Goal: Contribute content: Add original content to the website for others to see

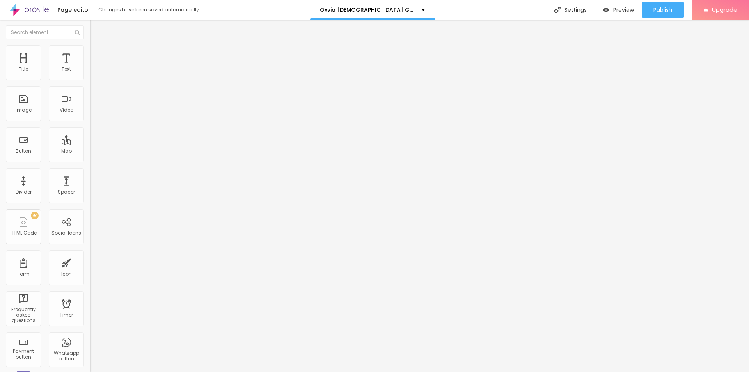
click at [90, 115] on button "button" at bounding box center [95, 111] width 11 height 8
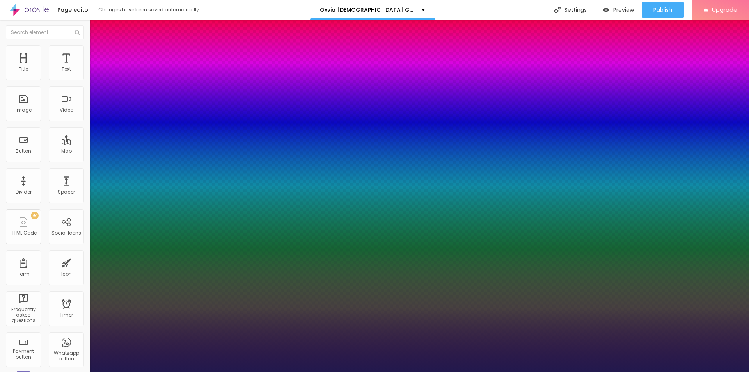
type input "1"
type input "16"
type input "1"
type input "20"
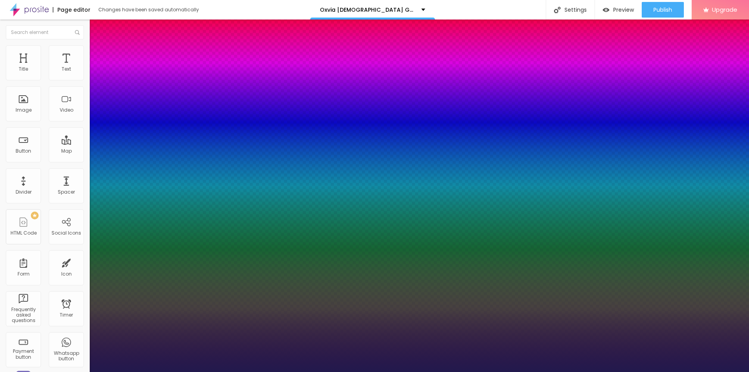
type input "1"
type input "21"
type input "1"
type input "27"
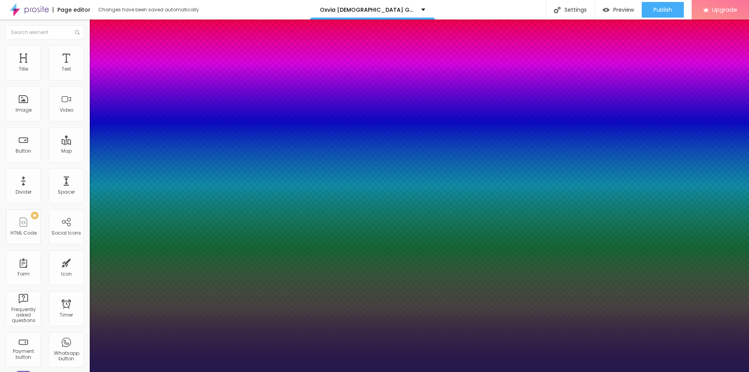
type input "27"
type input "1"
type input "30"
type input "1"
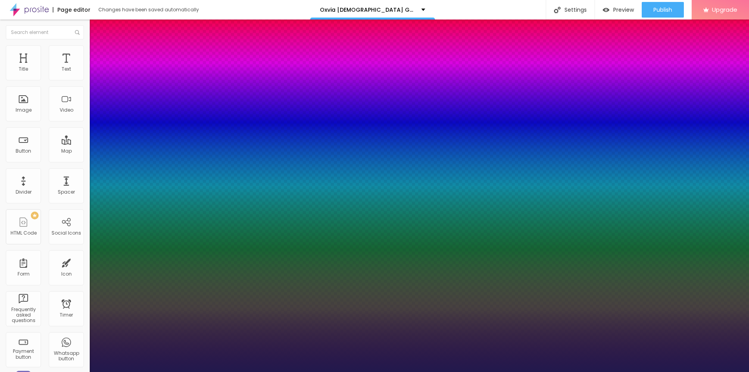
type input "31"
type input "1"
type input "33"
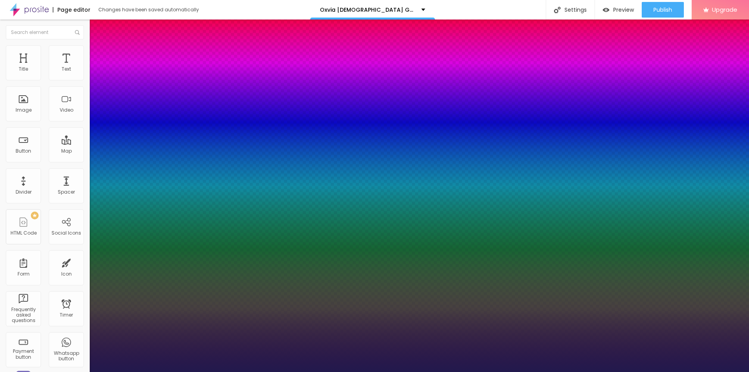
type input "1"
drag, startPoint x: 103, startPoint y: 219, endPoint x: 116, endPoint y: 219, distance: 12.5
type input "33"
type input "1"
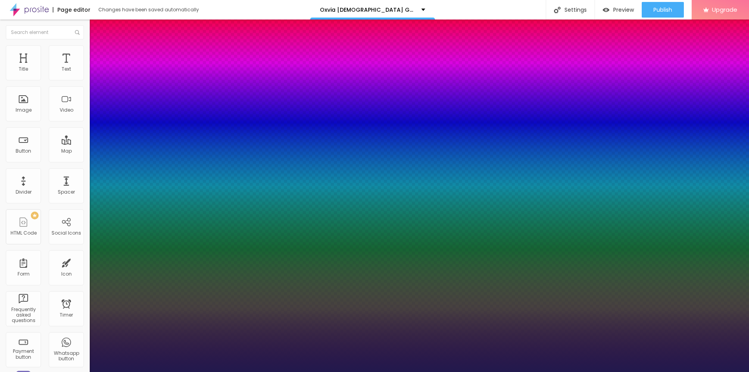
type input "0.7"
type input "1"
type input "0.5"
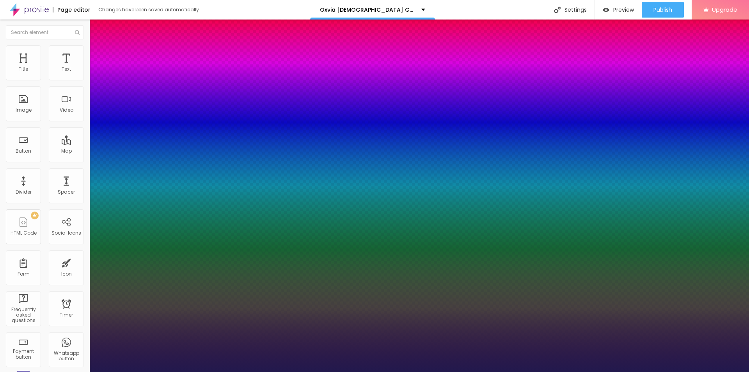
type input "1"
type input "0.8"
type input "1"
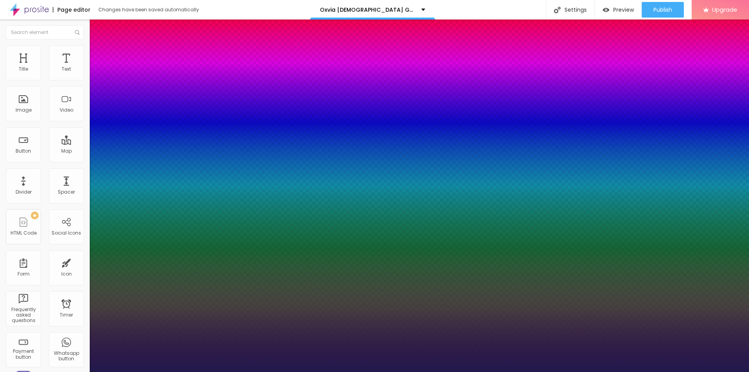
type input "1"
type input "1.1"
type input "1"
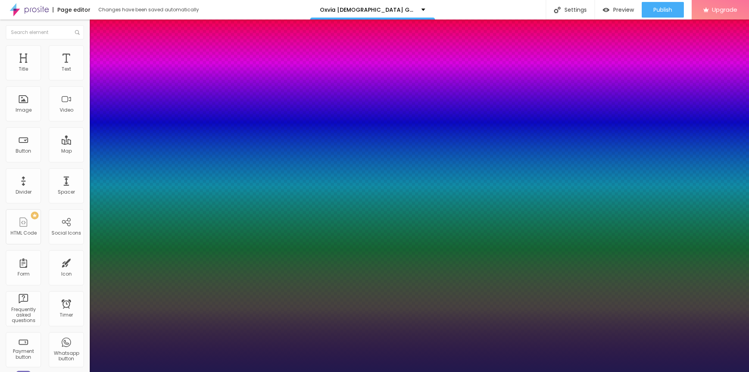
type input "1.2"
type input "1"
type input "1.4"
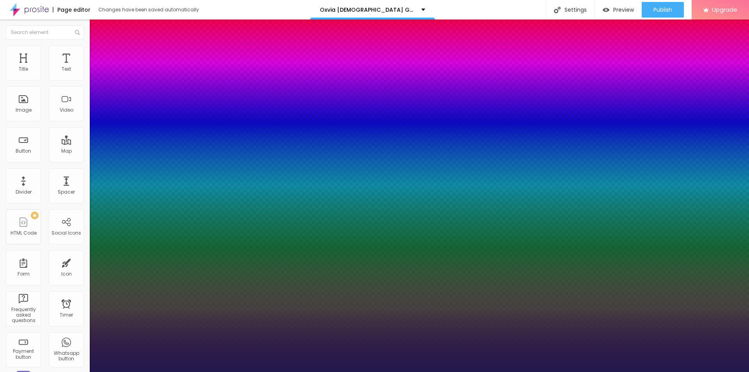
type input "1"
type input "1.5"
type input "1"
drag, startPoint x: 104, startPoint y: 237, endPoint x: 109, endPoint y: 237, distance: 5.1
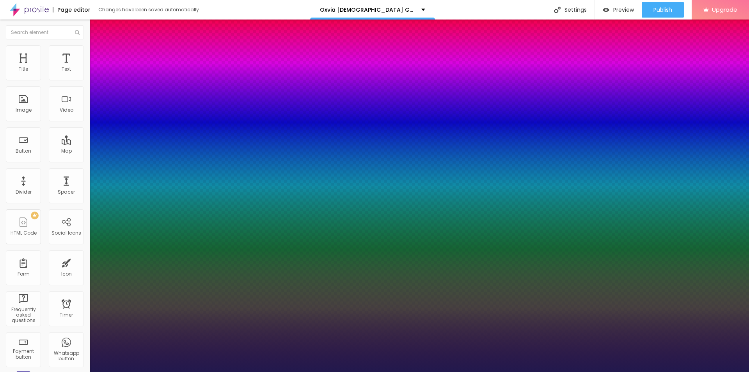
type input "1.5"
type input "0"
type input "3"
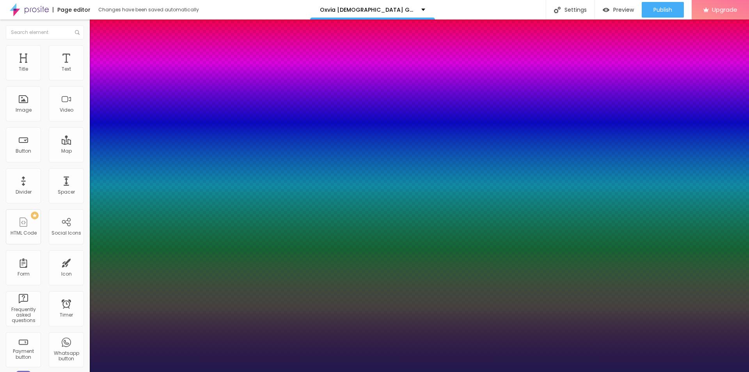
type input "3"
type input "8"
type input "11"
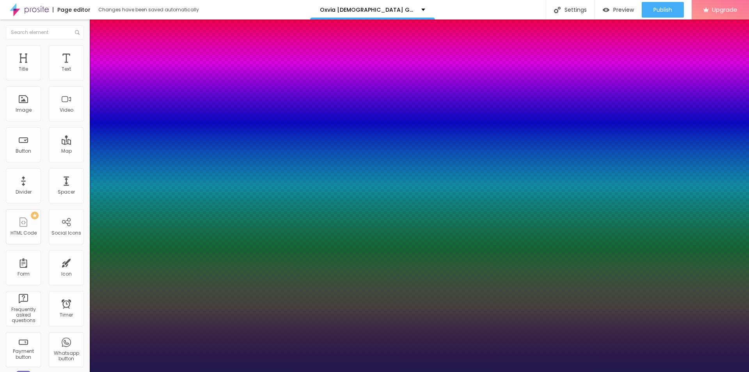
type input "12"
drag, startPoint x: 99, startPoint y: 256, endPoint x: 107, endPoint y: 257, distance: 8.3
type input "12"
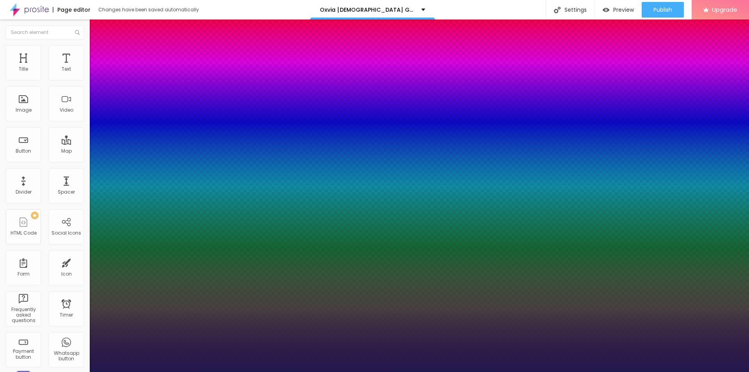
click at [63, 371] on div at bounding box center [374, 372] width 749 height 0
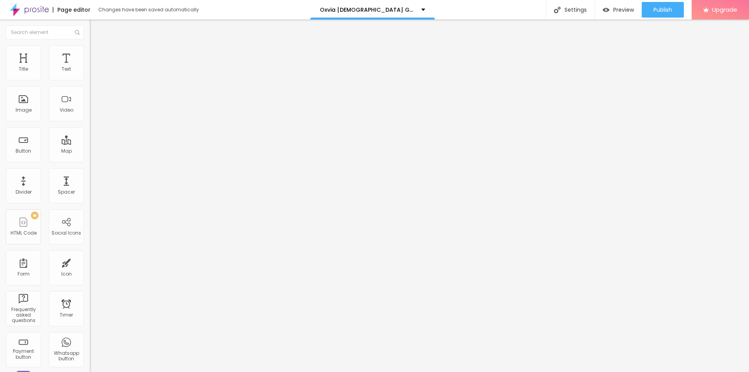
click at [97, 54] on span "Advanced" at bounding box center [109, 50] width 25 height 7
type input "12"
type input "13"
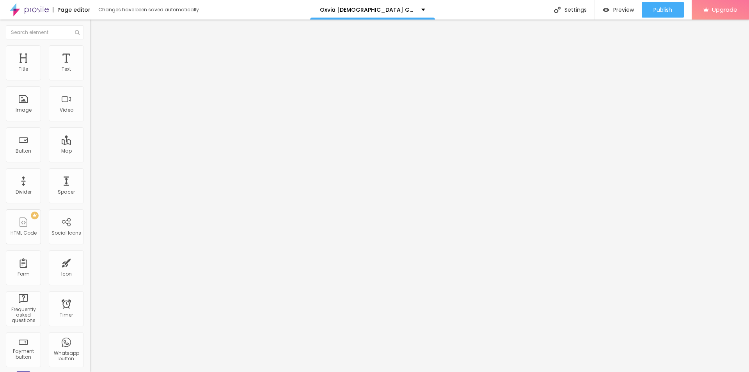
type input "14"
type input "19"
type input "20"
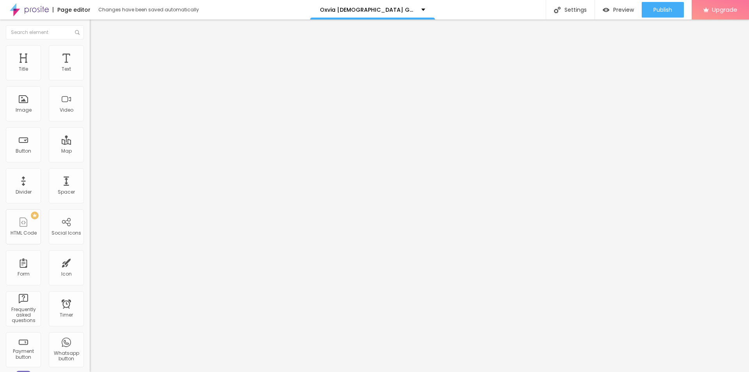
type input "20"
type input "21"
drag, startPoint x: 23, startPoint y: 76, endPoint x: 28, endPoint y: 77, distance: 6.1
type input "21"
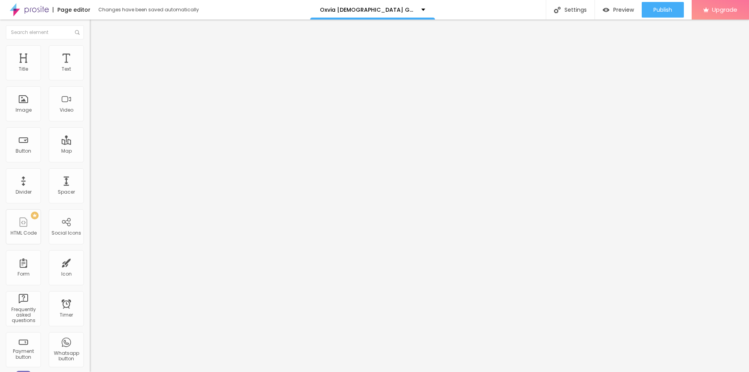
click at [90, 143] on input "range" at bounding box center [115, 146] width 50 height 6
type input "7"
type input "12"
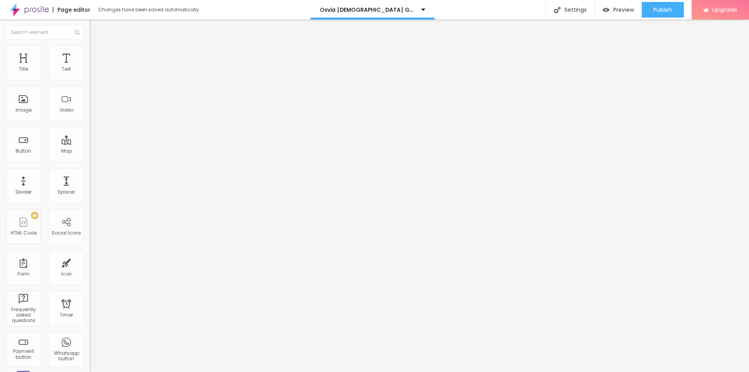
type input "19"
type input "22"
type input "23"
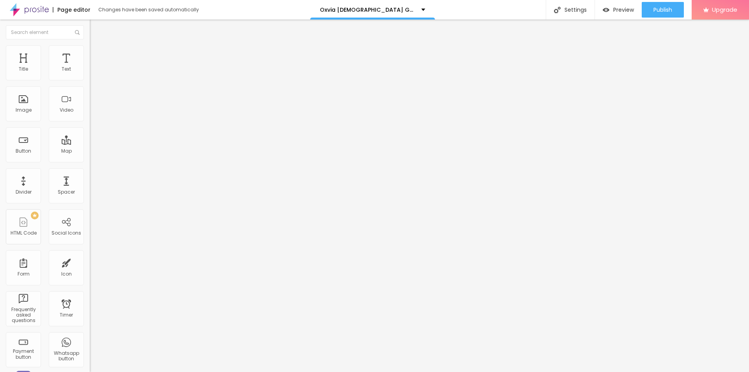
type input "23"
type input "25"
type input "33"
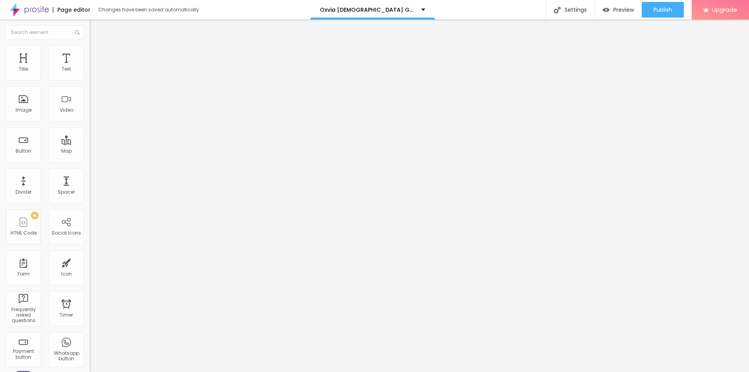
type input "34"
type input "33"
type input "30"
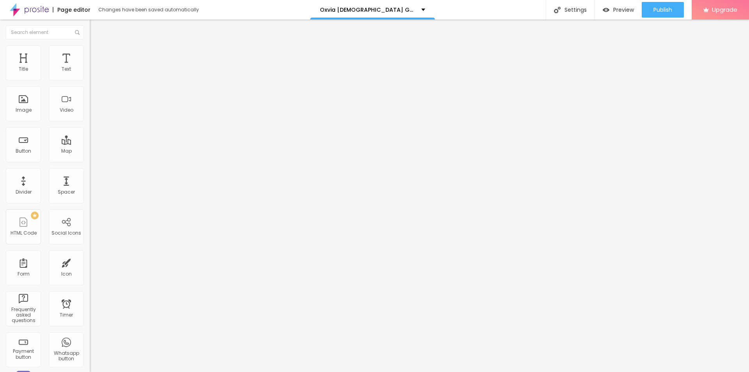
type input "30"
type input "28"
type input "27"
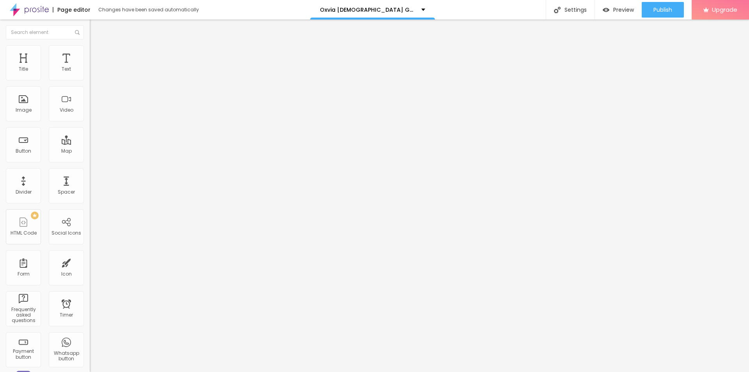
type input "26"
type input "25"
type input "24"
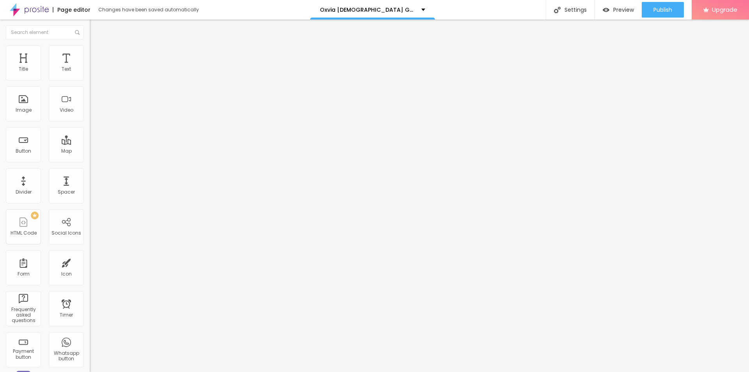
type input "24"
type input "23"
drag, startPoint x: 21, startPoint y: 92, endPoint x: 29, endPoint y: 91, distance: 8.6
type input "23"
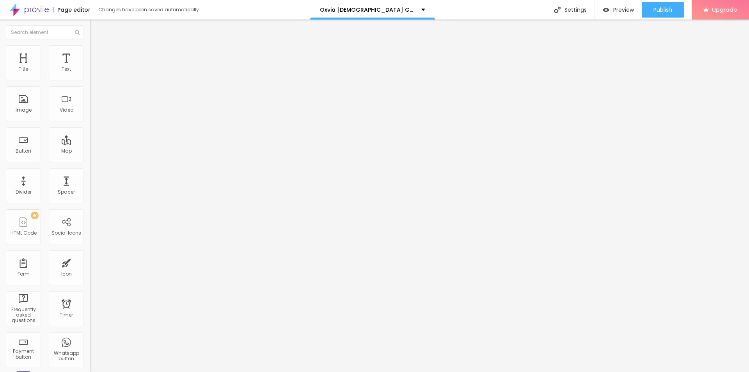
click at [90, 254] on input "range" at bounding box center [115, 257] width 50 height 6
click at [90, 25] on button "Edit Title" at bounding box center [135, 28] width 90 height 18
click at [90, 33] on button "Edit Title" at bounding box center [135, 28] width 90 height 18
click at [90, 67] on span "Add image" at bounding box center [106, 63] width 32 height 7
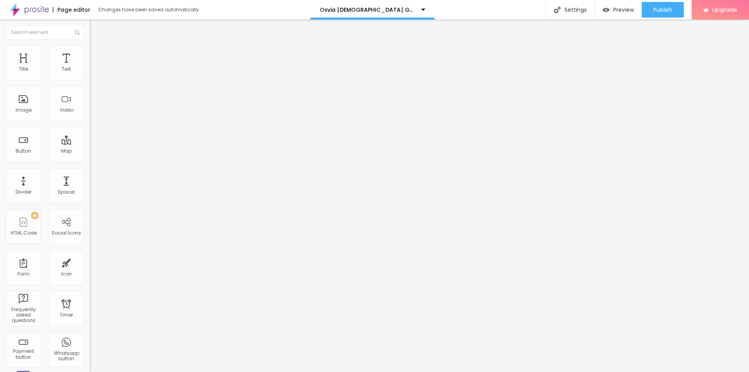
click at [90, 79] on input "text" at bounding box center [137, 75] width 94 height 8
paste input "Oxvia [DEMOGRAPHIC_DATA] Gummies"
type input "Oxvia [DEMOGRAPHIC_DATA] Gummies"
click at [90, 160] on input "https://" at bounding box center [137, 156] width 94 height 8
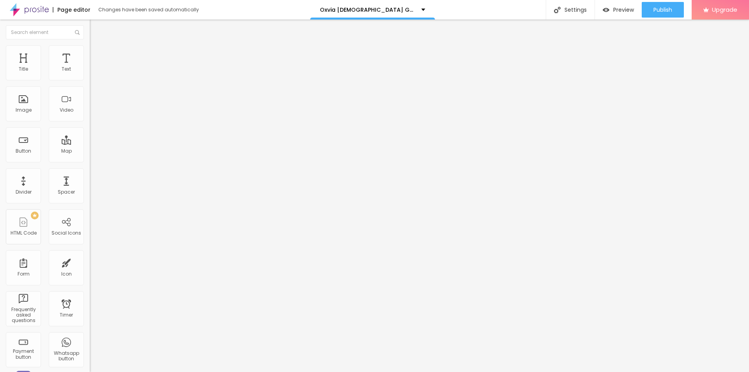
paste input "[DOMAIN_NAME][URL]"
type input "[URL][DOMAIN_NAME]"
click at [90, 50] on img at bounding box center [93, 48] width 7 height 7
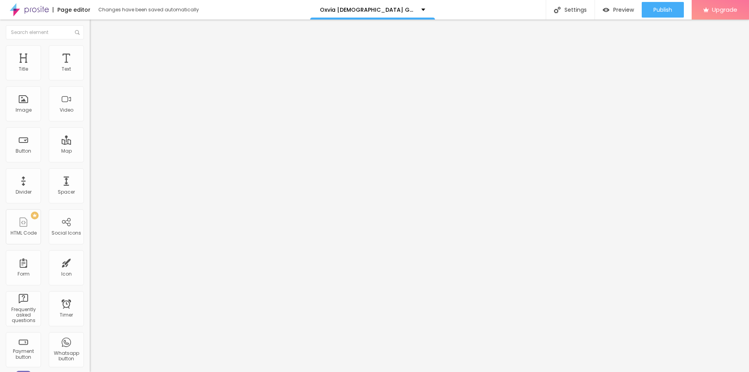
type input "80"
type input "85"
drag, startPoint x: 80, startPoint y: 83, endPoint x: 68, endPoint y: 83, distance: 11.3
type input "85"
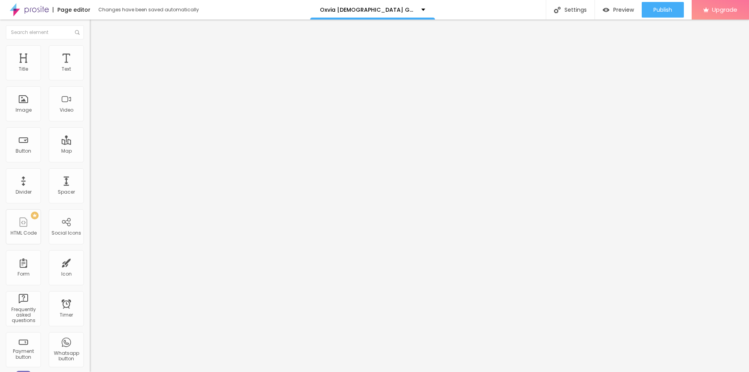
click at [90, 80] on input "range" at bounding box center [115, 77] width 50 height 6
click at [90, 24] on button "Edit Image" at bounding box center [135, 28] width 90 height 18
click at [28, 99] on div "Image" at bounding box center [23, 103] width 35 height 35
click at [90, 66] on div "Add image" at bounding box center [135, 63] width 90 height 5
click at [90, 65] on img at bounding box center [92, 63] width 5 height 5
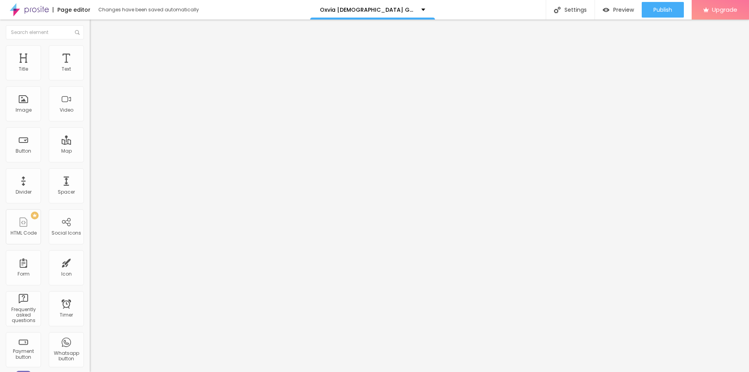
click at [90, 49] on img at bounding box center [93, 48] width 7 height 7
type input "90"
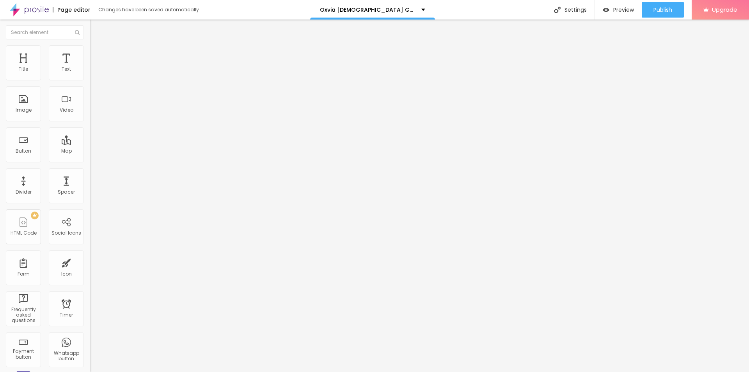
type input "80"
type input "70"
type input "65"
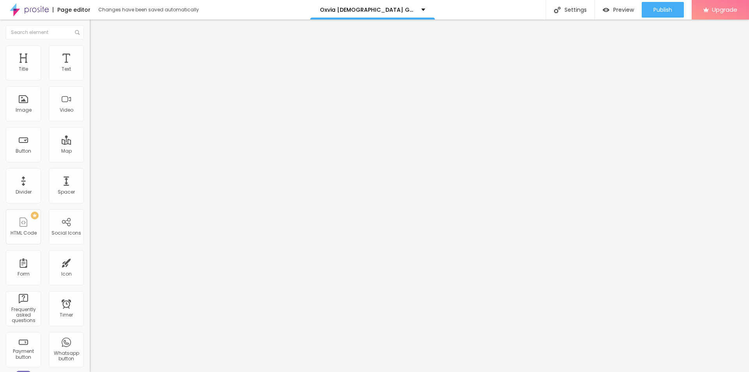
type input "65"
type input "60"
type input "65"
drag, startPoint x: 72, startPoint y: 84, endPoint x: 51, endPoint y: 85, distance: 20.3
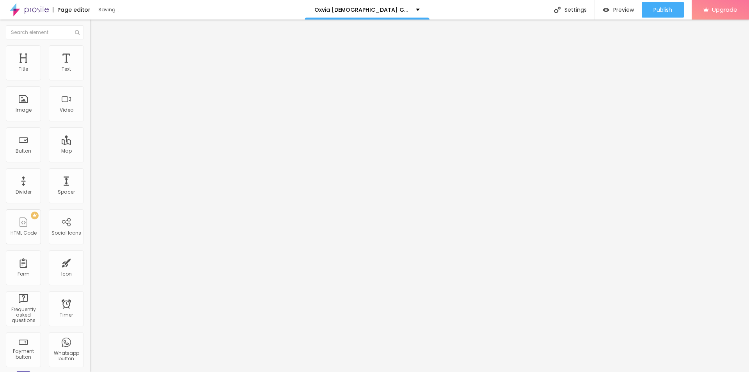
type input "65"
click at [90, 80] on input "range" at bounding box center [115, 77] width 50 height 6
click at [90, 45] on li "Content" at bounding box center [135, 41] width 90 height 8
click at [90, 79] on input "text" at bounding box center [137, 75] width 94 height 8
paste input "Oxvia [DEMOGRAPHIC_DATA][MEDICAL_DATA] Gummies"
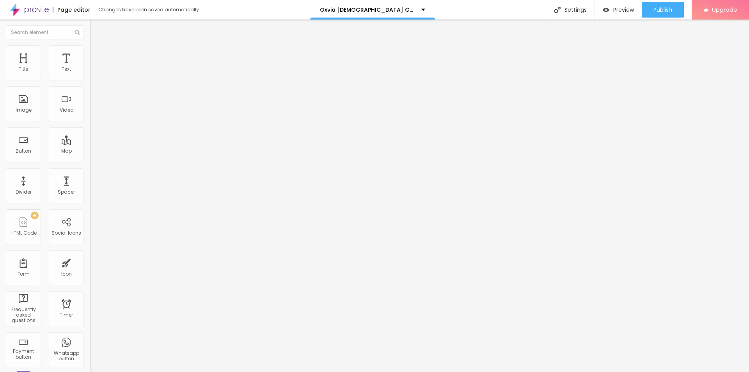
scroll to position [0, 14]
type input "Oxvia [DEMOGRAPHIC_DATA][MEDICAL_DATA] Gummies"
click at [90, 160] on input "https://" at bounding box center [137, 156] width 94 height 8
paste input "[DOMAIN_NAME][URL]"
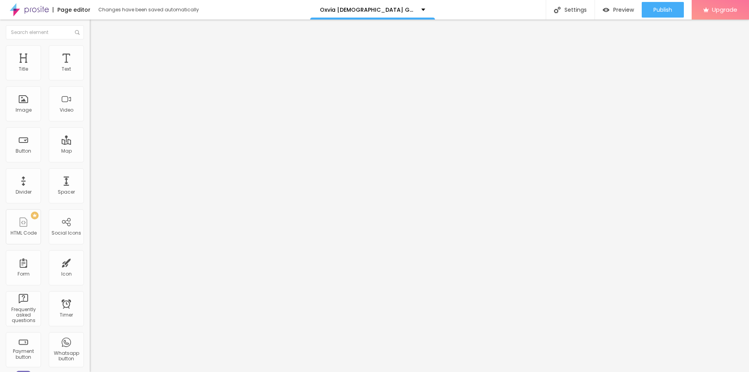
scroll to position [0, 24]
type input "[URL][DOMAIN_NAME]"
click at [90, 67] on span "Add image" at bounding box center [106, 63] width 32 height 7
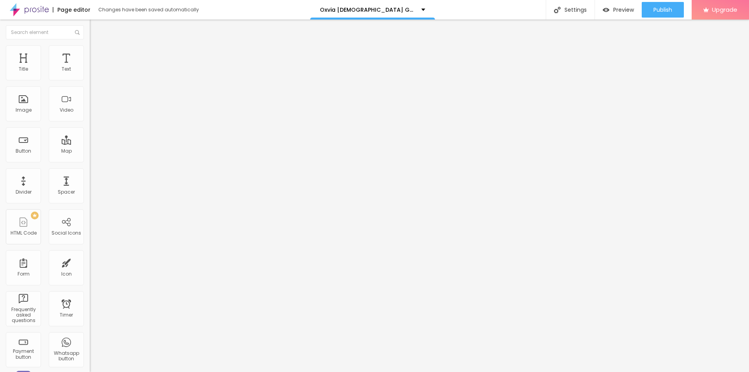
click at [90, 46] on img at bounding box center [93, 48] width 7 height 7
type input "95"
type input "90"
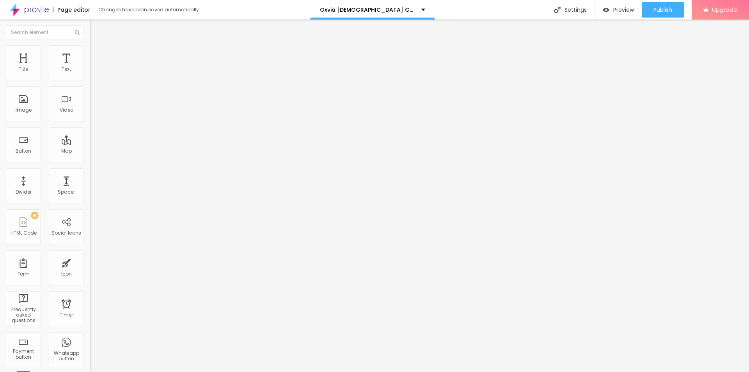
type input "90"
type input "85"
type input "80"
drag, startPoint x: 78, startPoint y: 84, endPoint x: 65, endPoint y: 85, distance: 12.1
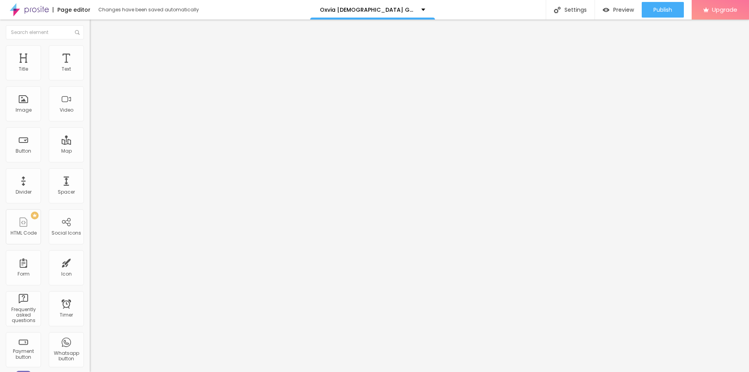
type input "80"
click at [90, 80] on input "range" at bounding box center [115, 77] width 50 height 6
click at [90, 45] on li "Content" at bounding box center [135, 41] width 90 height 8
click at [90, 85] on div "Image description (Alt)" at bounding box center [135, 75] width 90 height 19
click at [90, 79] on input "text" at bounding box center [137, 75] width 94 height 8
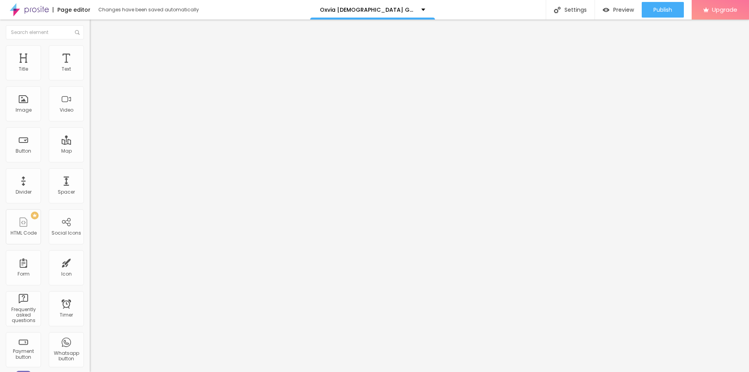
paste input "Oxvia Gummies"
type input "Oxvia Gummies"
click at [90, 160] on input "https://" at bounding box center [137, 156] width 94 height 8
paste input "[DOMAIN_NAME][URL]"
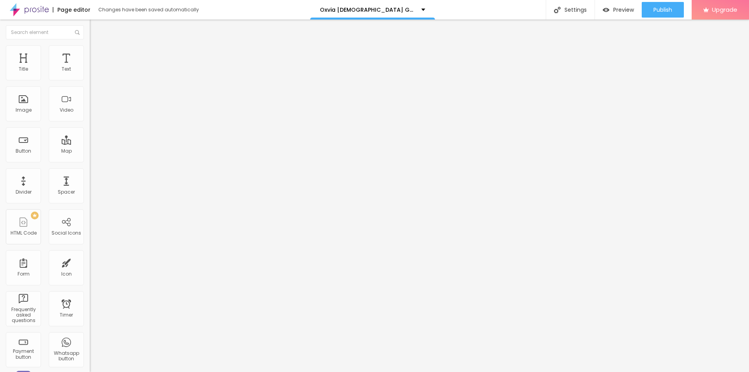
type input "[URL][DOMAIN_NAME]"
click at [90, 99] on img at bounding box center [92, 95] width 5 height 5
click at [90, 105] on img at bounding box center [92, 101] width 5 height 5
click at [96, 30] on div "Edit Image" at bounding box center [116, 28] width 41 height 6
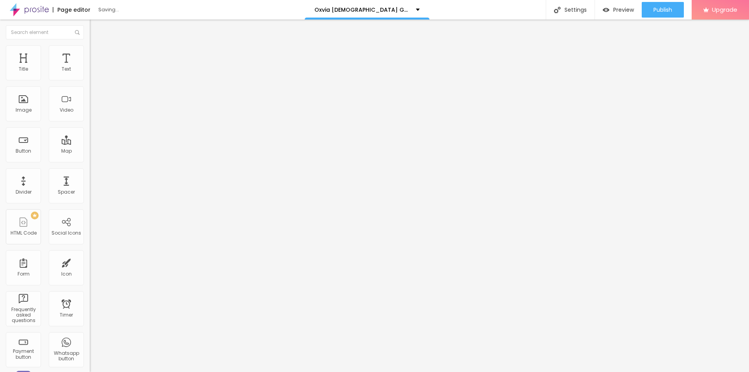
click at [96, 29] on img "button" at bounding box center [99, 28] width 6 height 6
click at [667, 11] on span "Publish" at bounding box center [662, 10] width 19 height 6
click at [613, 54] on link "View page" at bounding box center [640, 54] width 70 height 5
